Goal: Task Accomplishment & Management: Complete application form

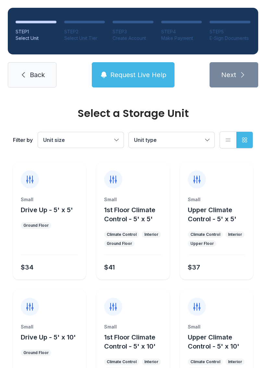
click at [130, 77] on span "Request Live Help" at bounding box center [138, 74] width 56 height 9
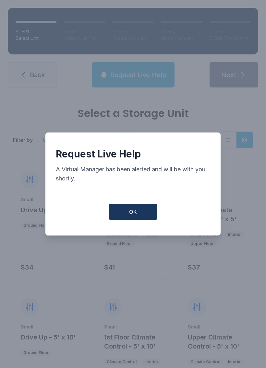
click at [136, 216] on span "OK" at bounding box center [133, 212] width 8 height 8
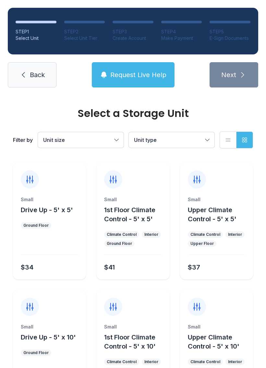
click at [28, 66] on link "Back" at bounding box center [32, 74] width 49 height 25
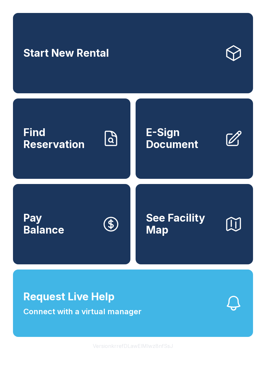
click at [201, 148] on span "E-Sign Document" at bounding box center [182, 139] width 73 height 24
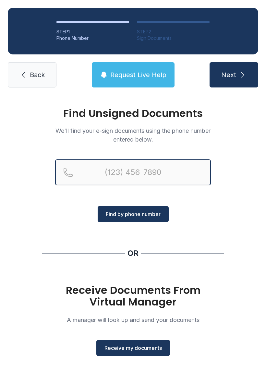
click at [150, 167] on input "Reservation phone number" at bounding box center [133, 173] width 156 height 26
type input "("
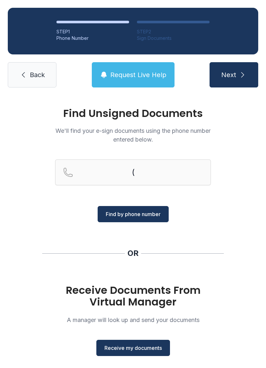
click at [158, 349] on span "Receive my documents" at bounding box center [132, 348] width 57 height 8
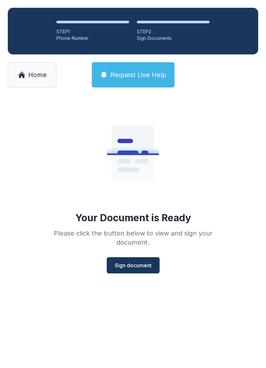
click at [147, 266] on span "Sign document" at bounding box center [133, 266] width 37 height 8
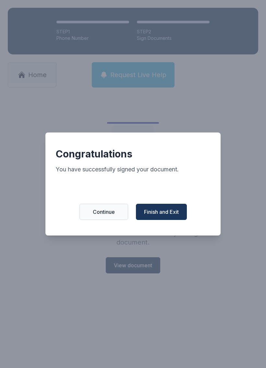
click at [110, 216] on span "Continue" at bounding box center [104, 212] width 22 height 8
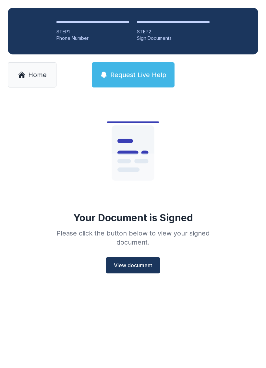
click at [56, 72] on link "Home" at bounding box center [32, 74] width 49 height 25
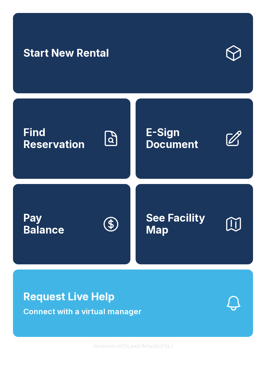
click at [217, 150] on span "E-Sign Document" at bounding box center [182, 139] width 73 height 24
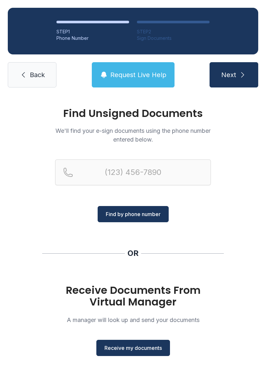
click at [153, 346] on span "Receive my documents" at bounding box center [132, 348] width 57 height 8
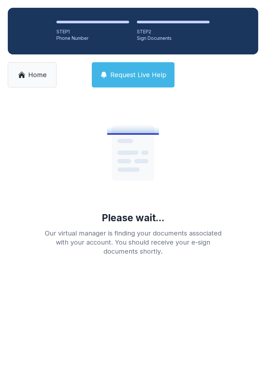
click at [23, 75] on icon at bounding box center [22, 75] width 6 height 5
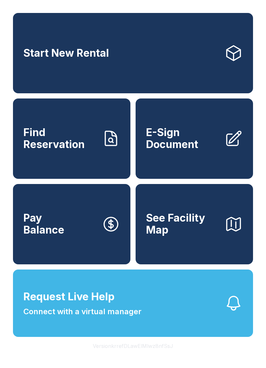
click at [203, 150] on span "E-Sign Document" at bounding box center [182, 139] width 73 height 24
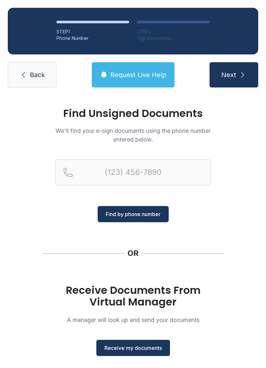
click at [114, 350] on span "Receive my documents" at bounding box center [132, 348] width 57 height 8
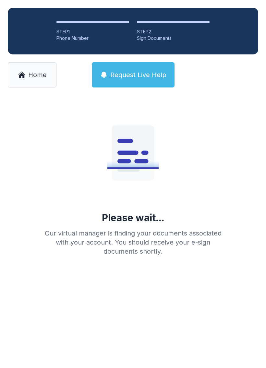
click at [25, 79] on link "Home" at bounding box center [32, 74] width 49 height 25
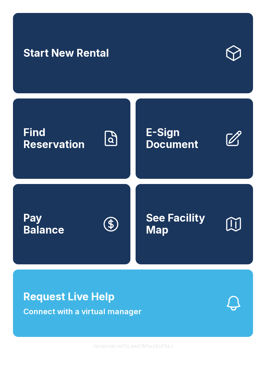
click at [191, 172] on link "E-Sign Document" at bounding box center [194, 139] width 117 height 80
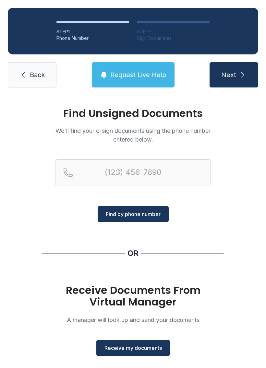
click at [130, 350] on span "Receive my documents" at bounding box center [132, 348] width 57 height 8
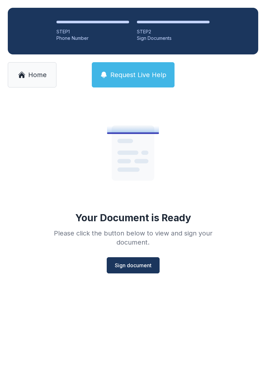
click at [118, 273] on button "Sign document" at bounding box center [133, 265] width 53 height 16
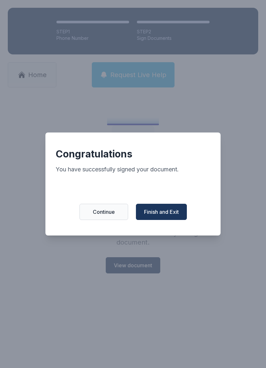
click at [113, 216] on span "Continue" at bounding box center [104, 212] width 22 height 8
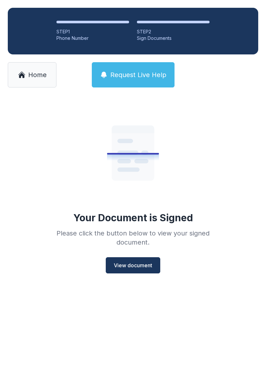
click at [41, 77] on span "Home" at bounding box center [37, 74] width 18 height 9
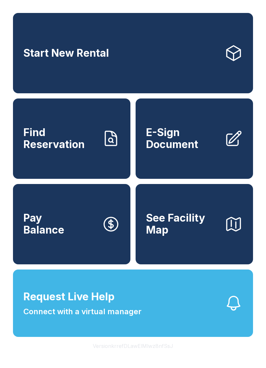
click at [134, 318] on span "Connect with a virtual manager" at bounding box center [82, 312] width 118 height 12
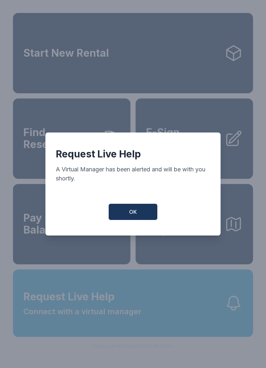
click at [148, 220] on button "OK" at bounding box center [133, 212] width 49 height 16
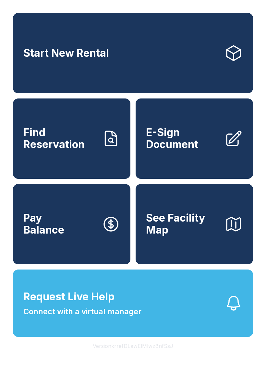
click at [195, 166] on link "E-Sign Document" at bounding box center [194, 139] width 117 height 80
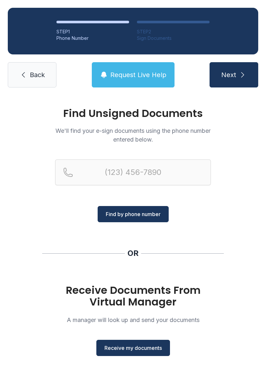
click at [138, 346] on span "Receive my documents" at bounding box center [132, 348] width 57 height 8
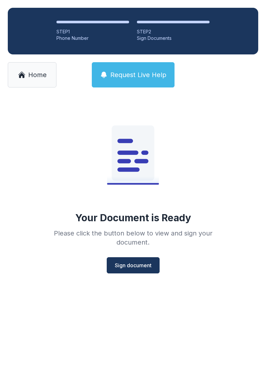
click at [142, 265] on span "Sign document" at bounding box center [133, 266] width 37 height 8
click at [39, 76] on span "Home" at bounding box center [37, 74] width 18 height 9
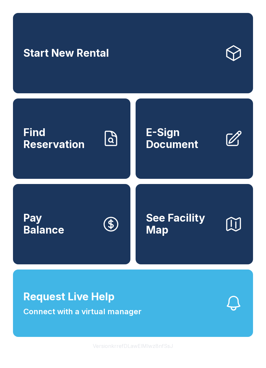
click at [199, 150] on span "E-Sign Document" at bounding box center [182, 139] width 73 height 24
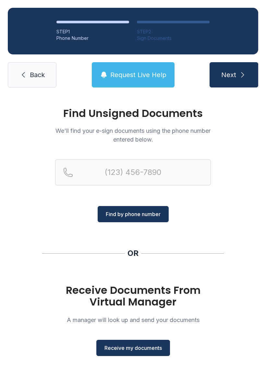
click at [144, 346] on span "Receive my documents" at bounding box center [132, 348] width 57 height 8
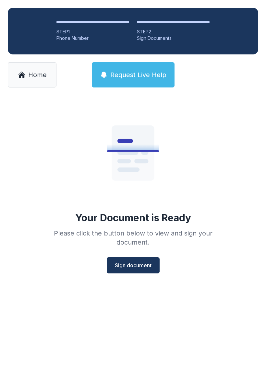
click at [138, 268] on span "Sign document" at bounding box center [133, 266] width 37 height 8
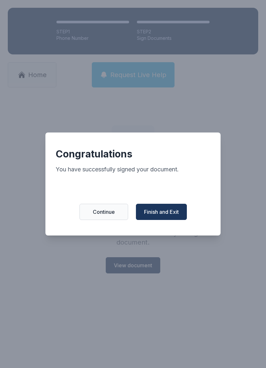
click at [109, 211] on span "Continue" at bounding box center [104, 212] width 22 height 8
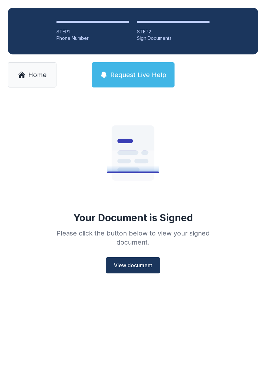
click at [48, 74] on link "Home" at bounding box center [32, 74] width 49 height 25
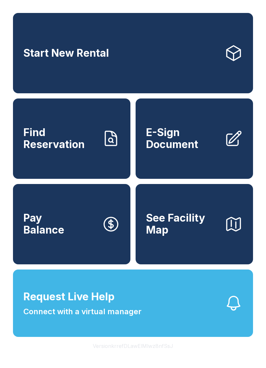
click at [220, 156] on link "E-Sign Document" at bounding box center [194, 139] width 117 height 80
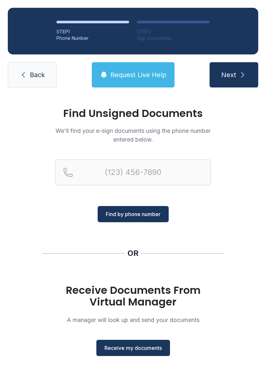
click at [138, 345] on span "Receive my documents" at bounding box center [132, 348] width 57 height 8
